Goal: Task Accomplishment & Management: Complete application form

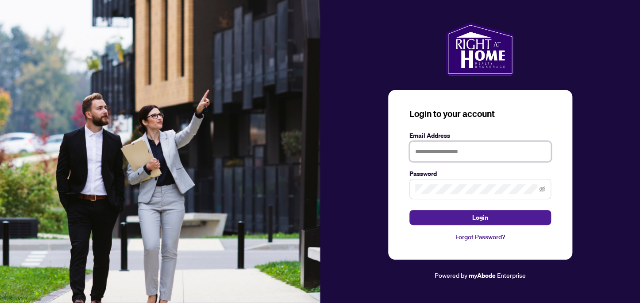
click at [425, 149] on input "text" at bounding box center [480, 151] width 142 height 20
type input "**********"
click at [409, 210] on button "Login" at bounding box center [480, 217] width 142 height 15
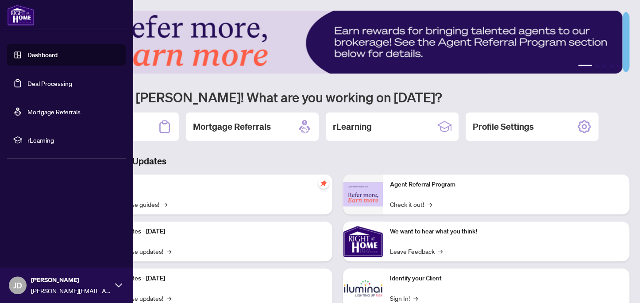
click at [27, 83] on link "Deal Processing" at bounding box center [49, 83] width 45 height 8
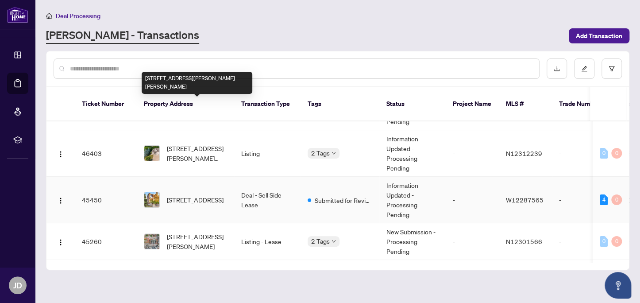
scroll to position [70, 0]
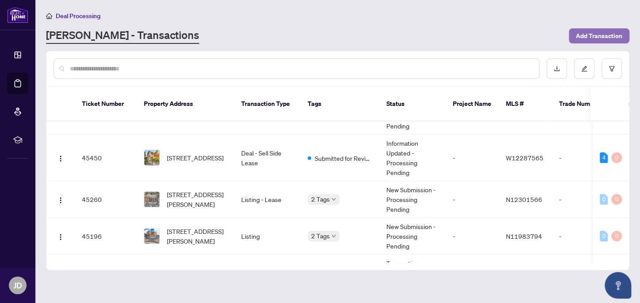
click at [599, 39] on span "Add Transaction" at bounding box center [599, 36] width 46 height 14
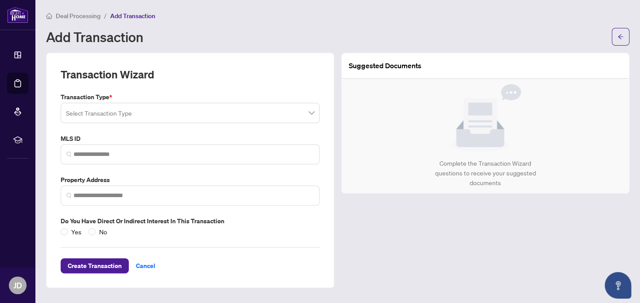
click at [243, 112] on input "search" at bounding box center [186, 113] width 240 height 19
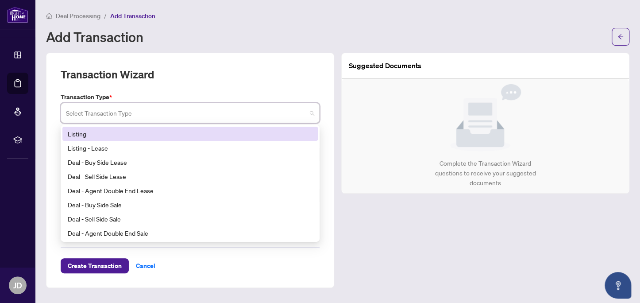
click at [101, 138] on div "Listing" at bounding box center [190, 134] width 245 height 10
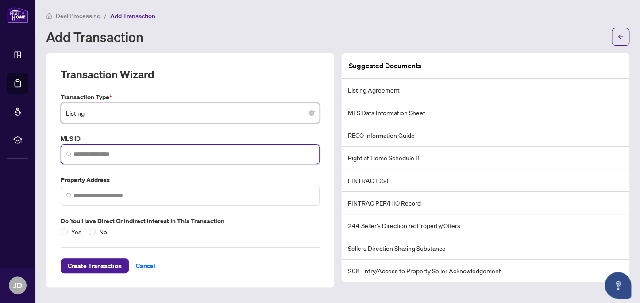
click at [101, 150] on input "search" at bounding box center [193, 154] width 240 height 9
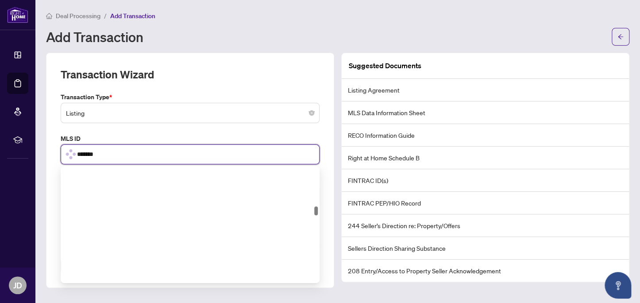
scroll to position [554, 0]
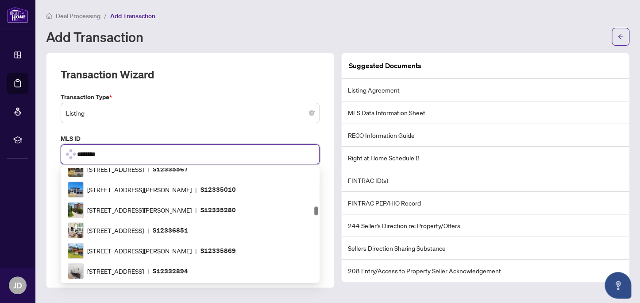
type input "*********"
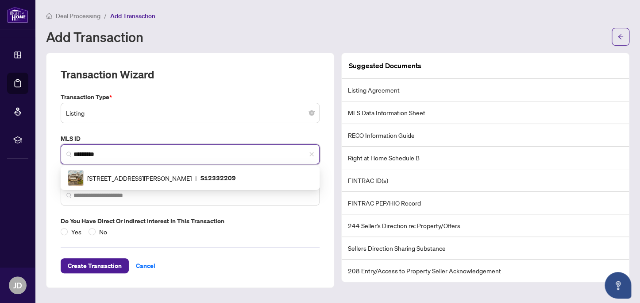
scroll to position [0, 0]
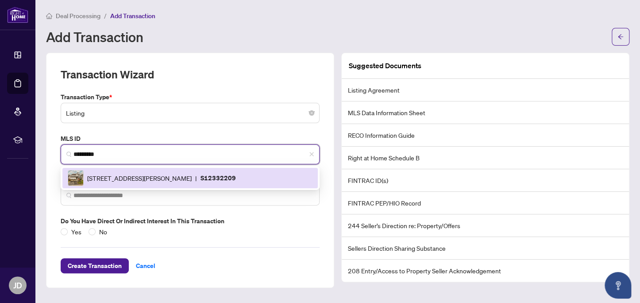
click at [119, 172] on div "[STREET_ADDRESS][PERSON_NAME] | S12332209" at bounding box center [190, 178] width 245 height 16
type input "**********"
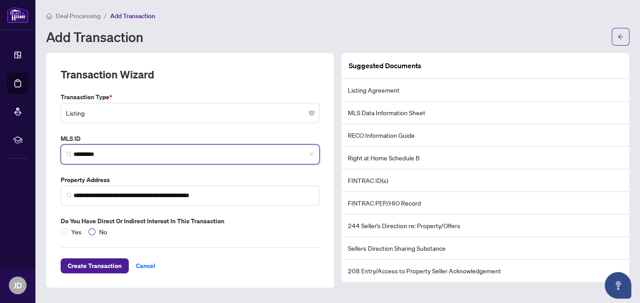
type input "*********"
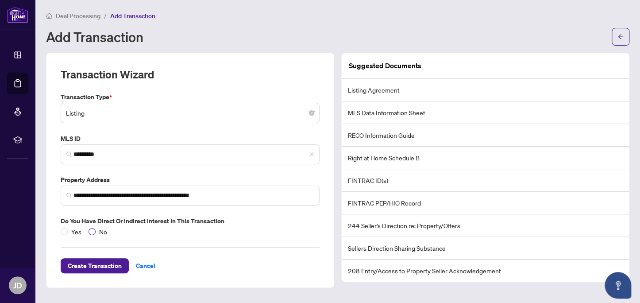
click at [101, 229] on span "No" at bounding box center [103, 232] width 15 height 10
click at [101, 264] on span "Create Transaction" at bounding box center [95, 265] width 54 height 14
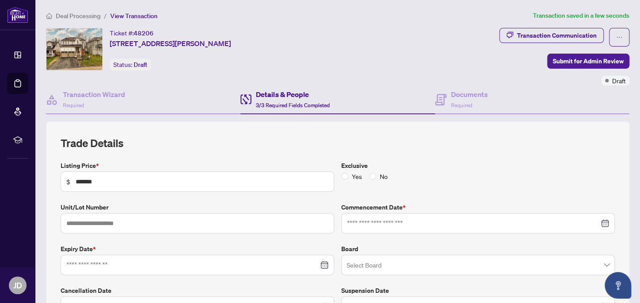
type input "**********"
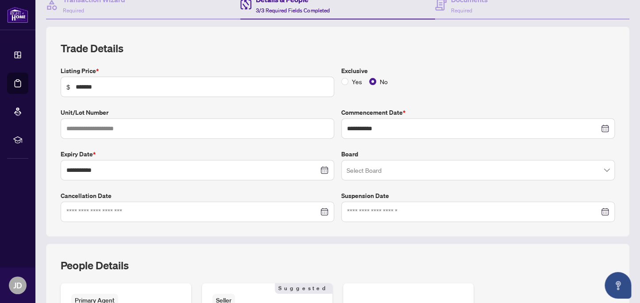
scroll to position [95, 0]
click at [363, 174] on input "search" at bounding box center [473, 170] width 255 height 19
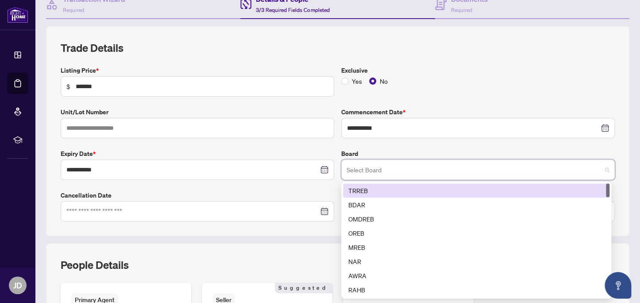
click at [355, 186] on div "TRREB" at bounding box center [476, 190] width 256 height 10
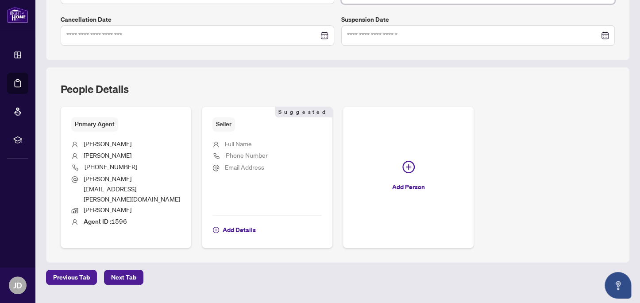
scroll to position [272, 0]
click at [111, 269] on span "Next Tab" at bounding box center [123, 276] width 25 height 14
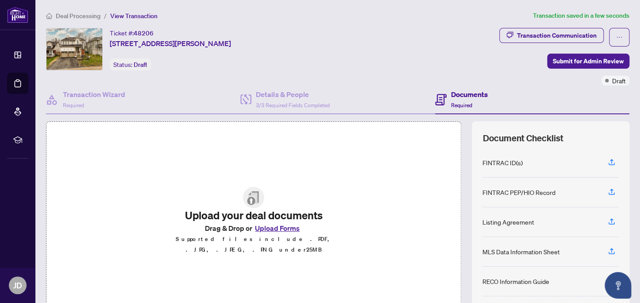
drag, startPoint x: 264, startPoint y: 234, endPoint x: 279, endPoint y: 225, distance: 17.5
click at [279, 225] on div "Upload your deal documents Drag & Drop or Upload Forms Supported files include …" at bounding box center [254, 221] width 172 height 68
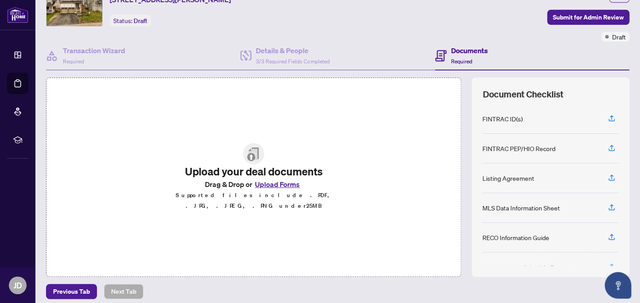
scroll to position [45, 0]
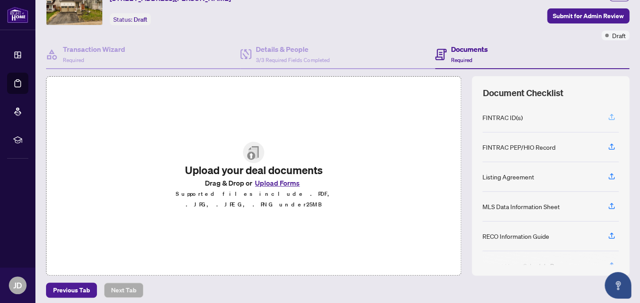
click at [608, 117] on icon "button" at bounding box center [612, 117] width 8 height 8
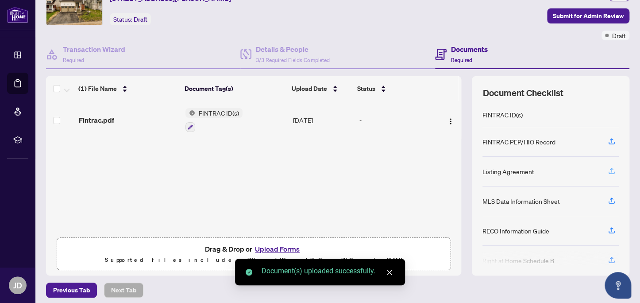
click at [608, 173] on icon "button" at bounding box center [612, 171] width 8 height 8
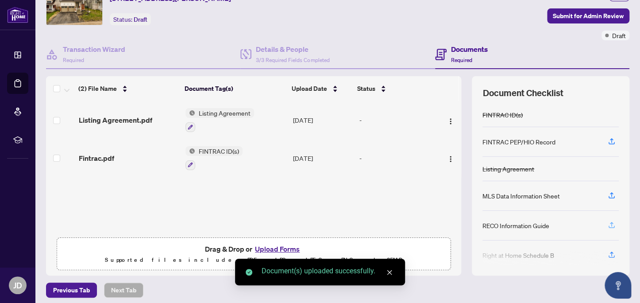
click at [608, 221] on icon "button" at bounding box center [612, 225] width 8 height 8
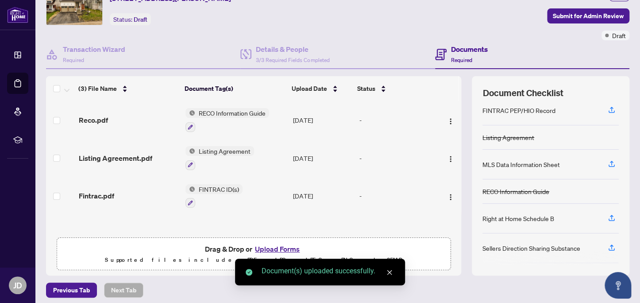
scroll to position [65, 0]
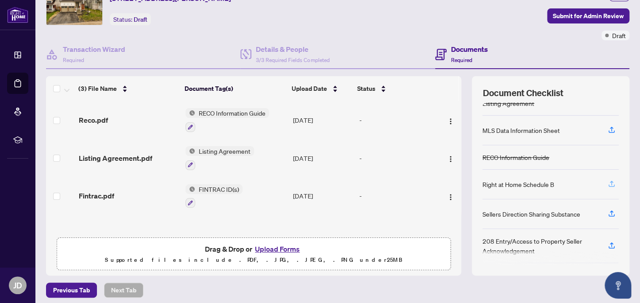
click at [610, 182] on icon "button" at bounding box center [612, 183] width 4 height 4
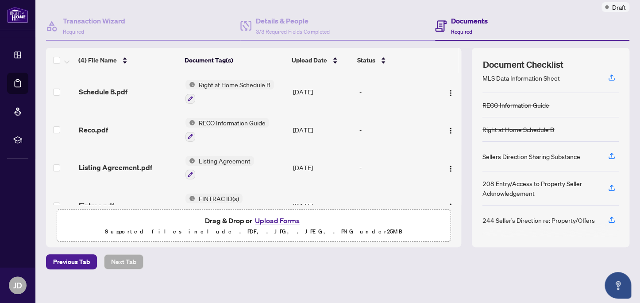
scroll to position [0, 0]
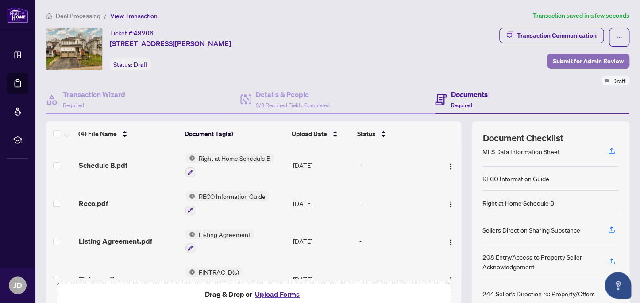
click at [553, 65] on span "Submit for Admin Review" at bounding box center [588, 61] width 71 height 14
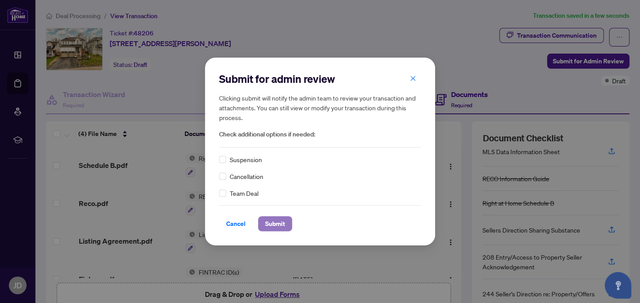
click at [269, 223] on span "Submit" at bounding box center [275, 223] width 20 height 14
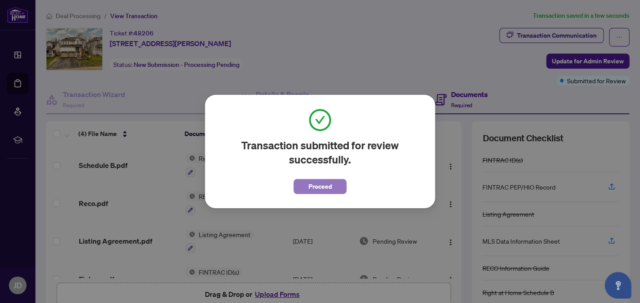
click at [328, 185] on span "Proceed" at bounding box center [319, 186] width 23 height 14
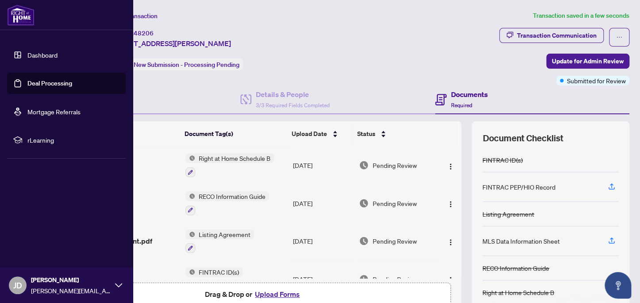
click at [27, 82] on link "Deal Processing" at bounding box center [49, 83] width 45 height 8
